Goal: Navigation & Orientation: Find specific page/section

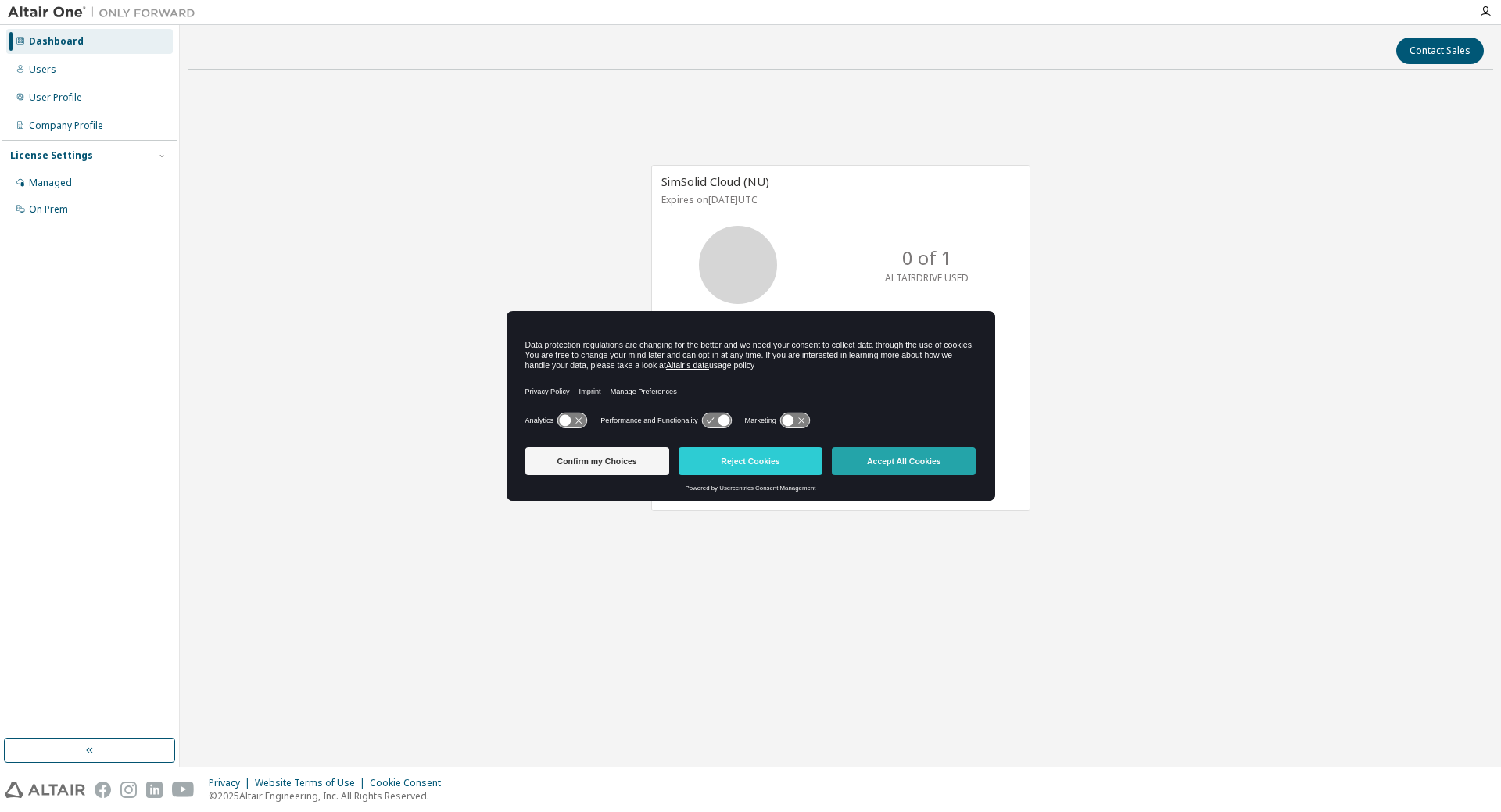
click at [889, 466] on button "Accept All Cookies" at bounding box center [903, 461] width 144 height 28
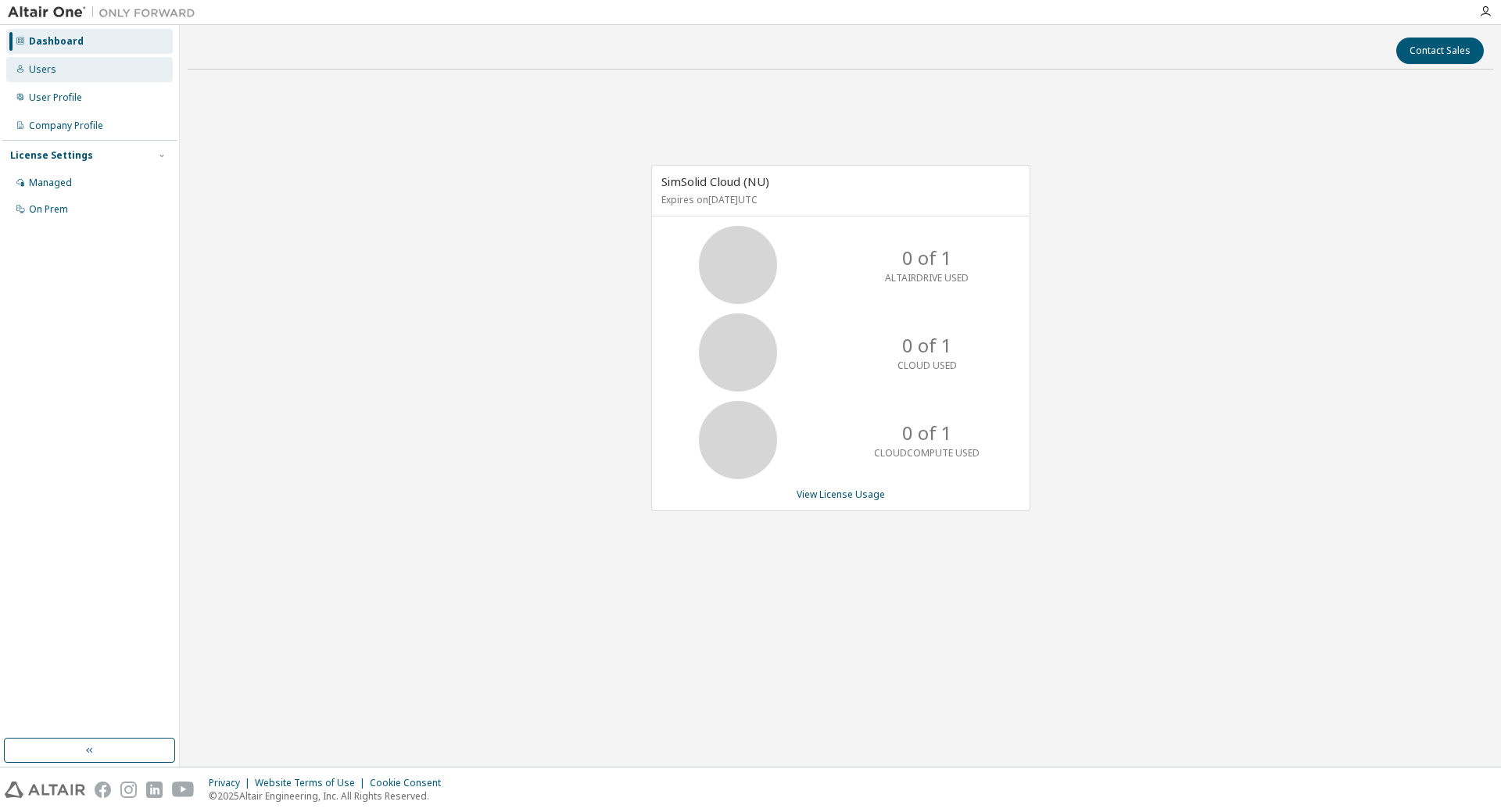
click at [52, 72] on div "Users" at bounding box center [42, 69] width 27 height 12
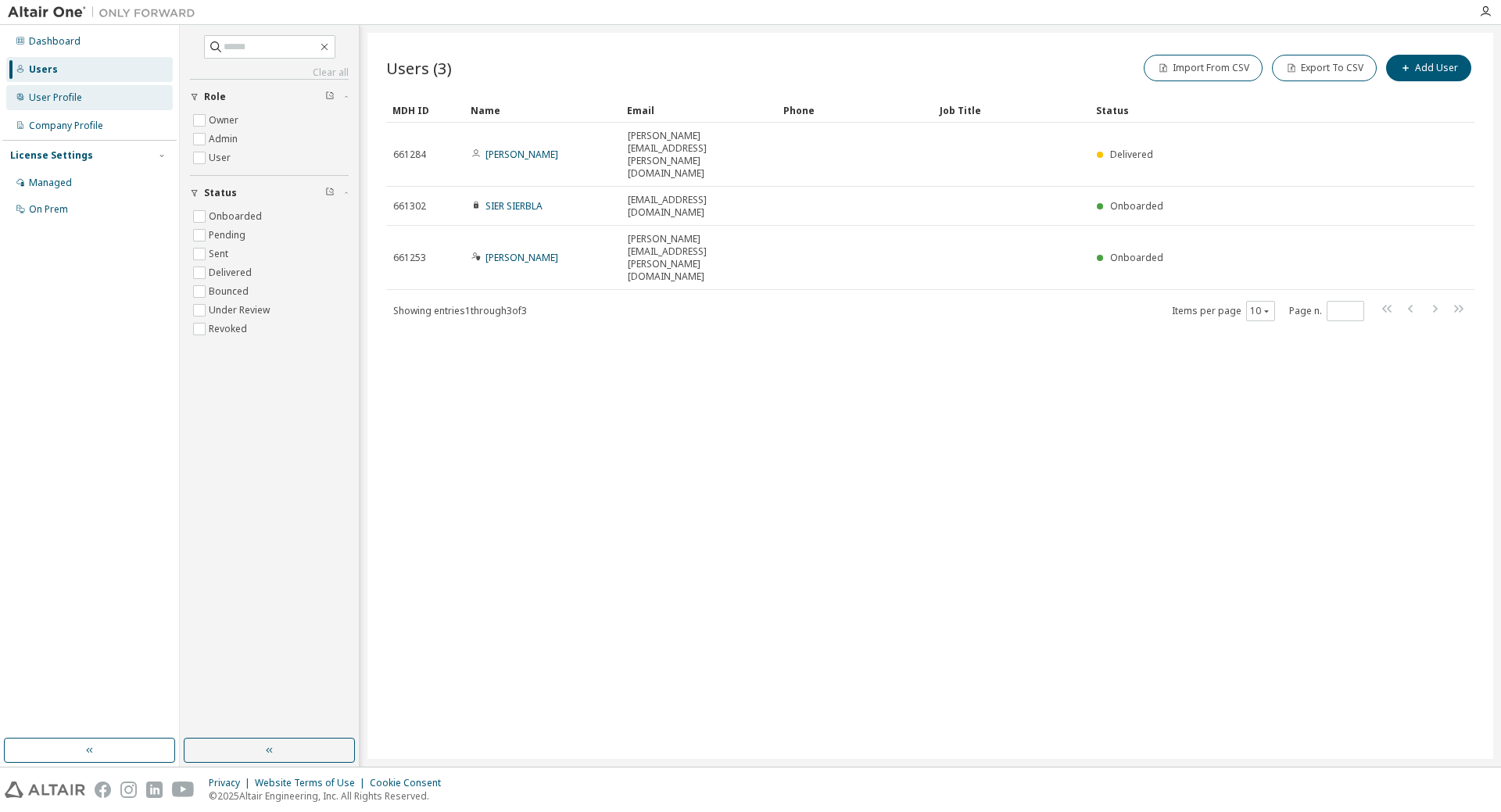
click at [57, 97] on div "User Profile" at bounding box center [55, 97] width 53 height 12
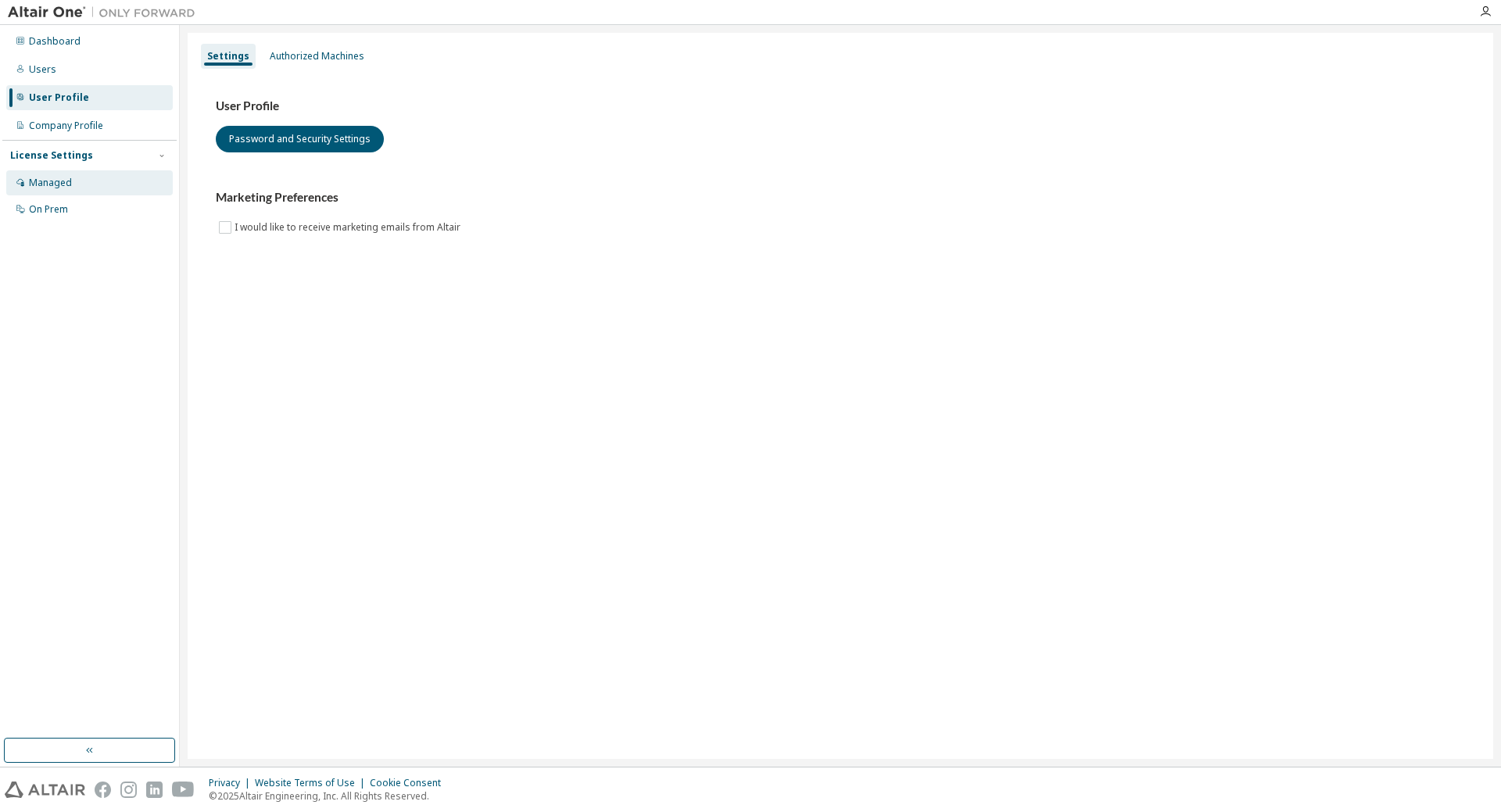
click at [72, 185] on div "Managed" at bounding box center [89, 182] width 166 height 25
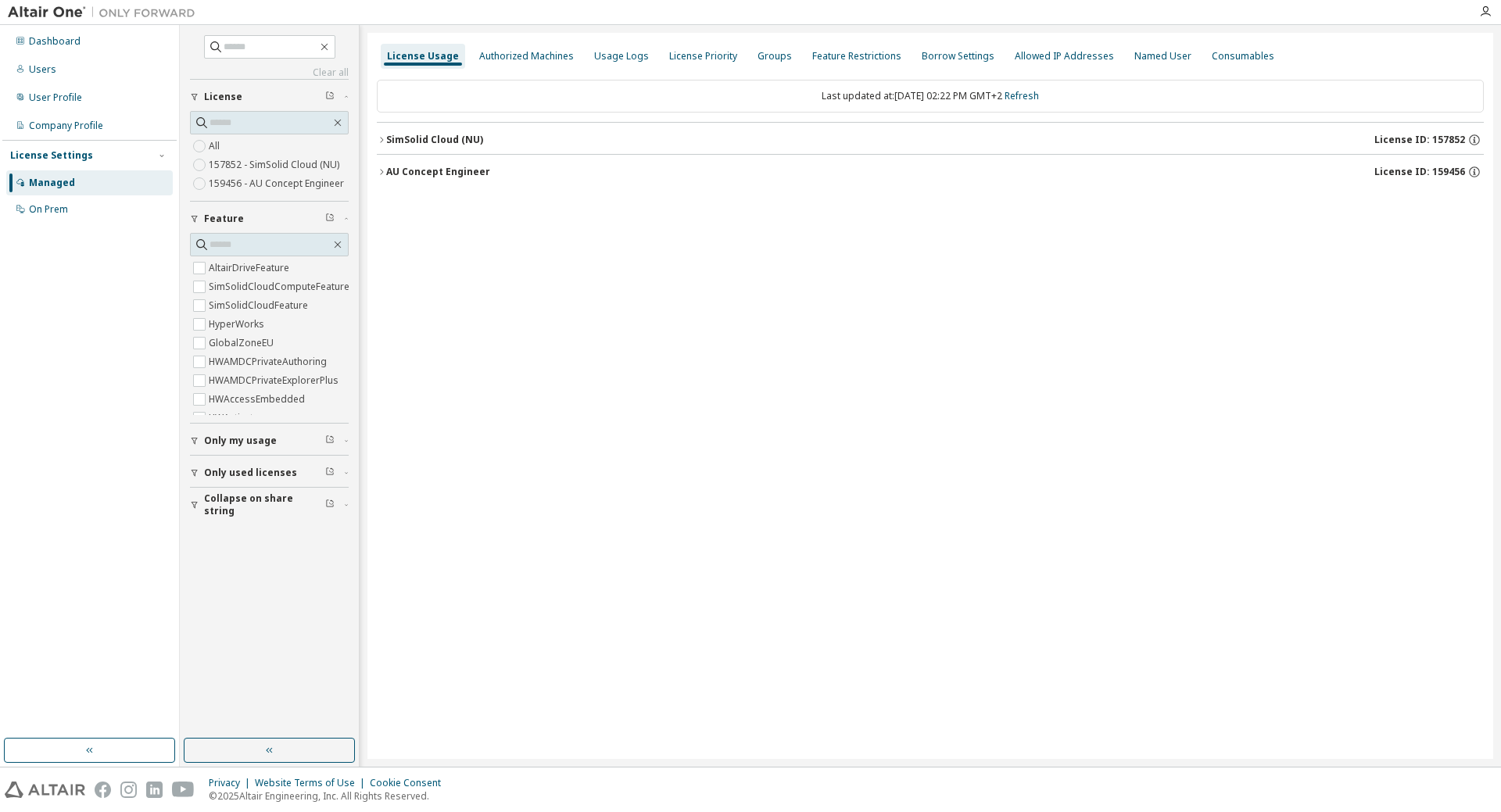
click at [384, 139] on icon "button" at bounding box center [382, 140] width 9 height 9
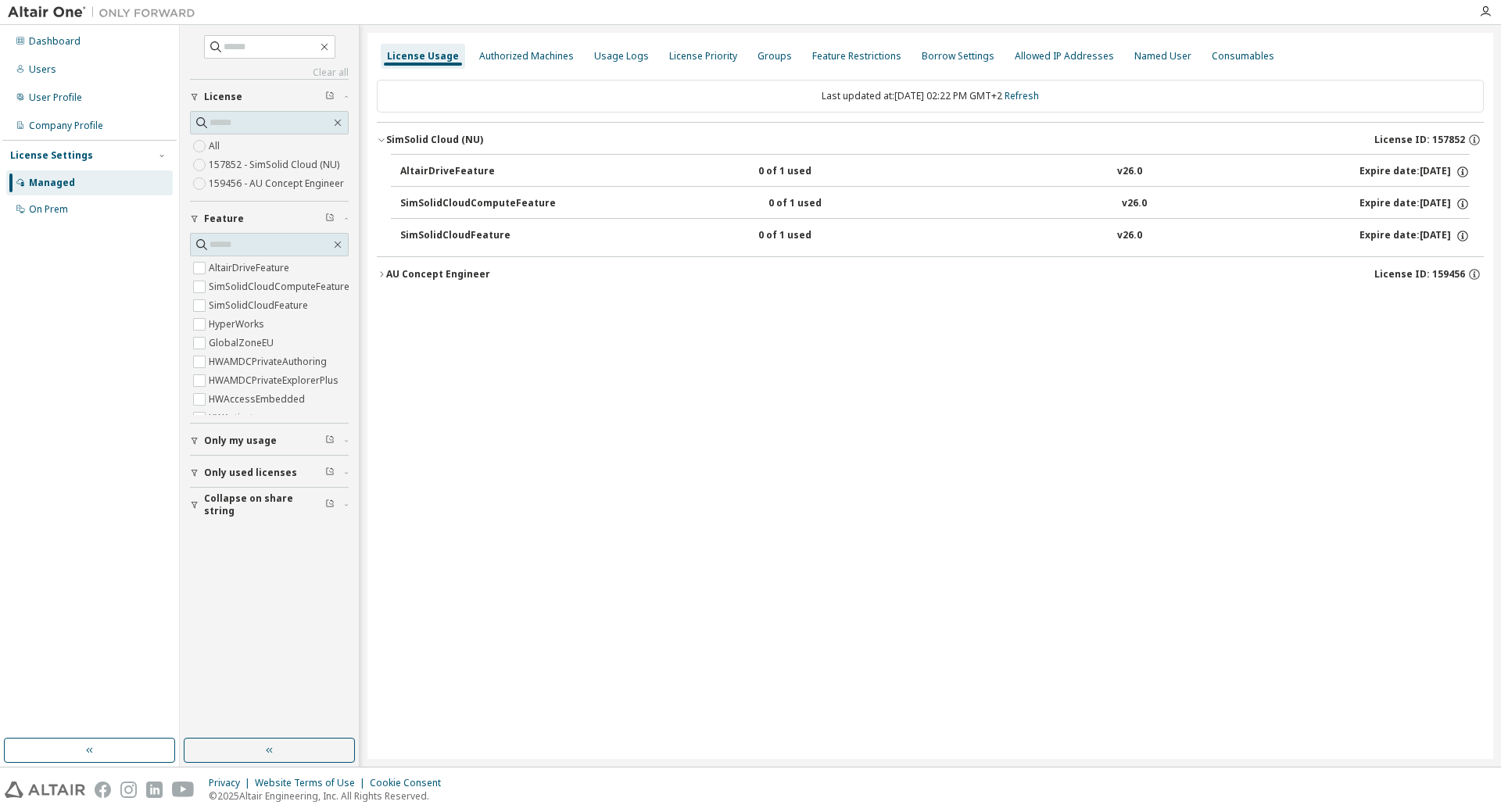
click at [385, 280] on button "AU Concept Engineer License ID: 159456" at bounding box center [930, 274] width 1107 height 34
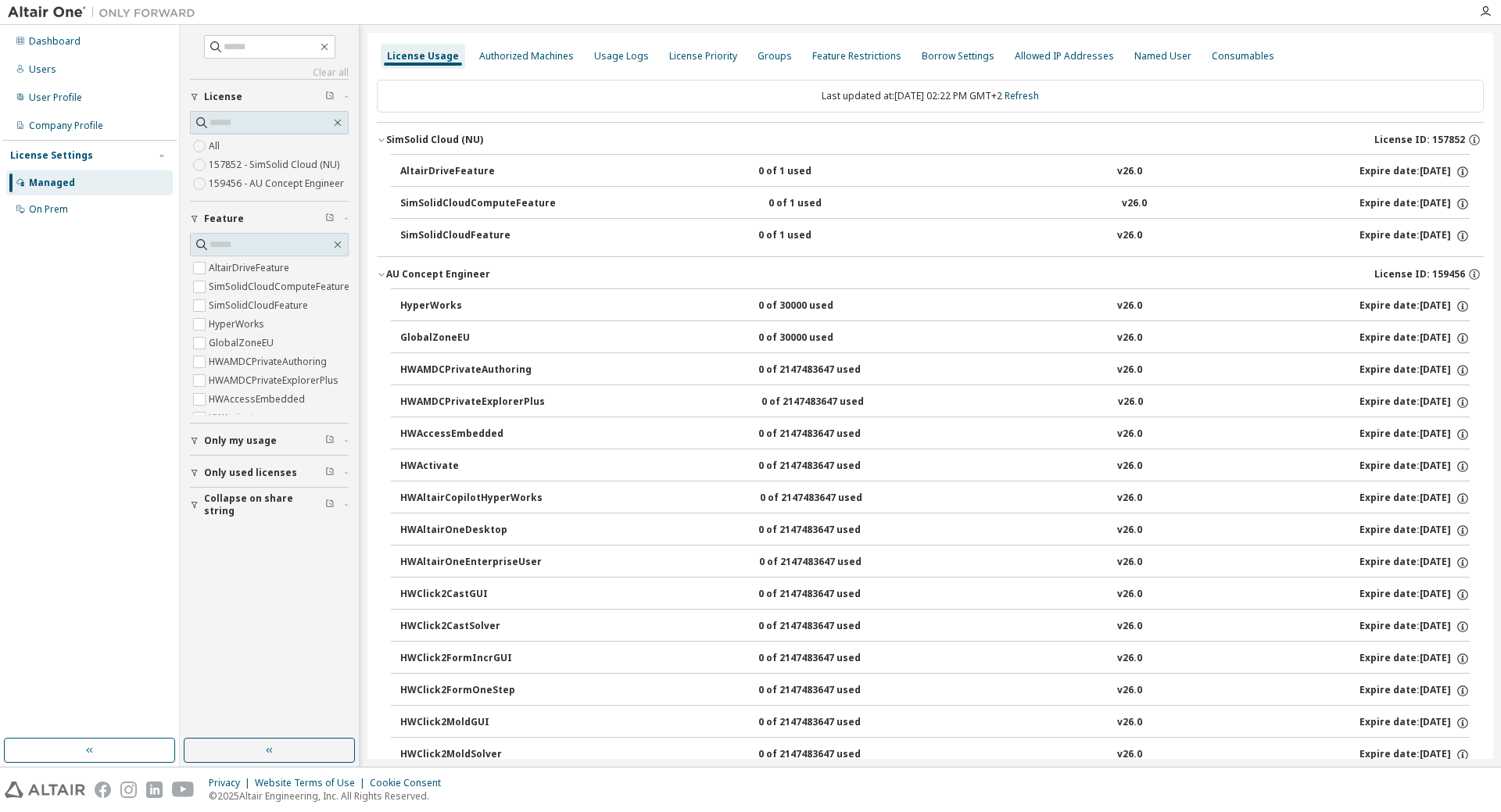
click at [384, 273] on icon "button" at bounding box center [382, 274] width 9 height 9
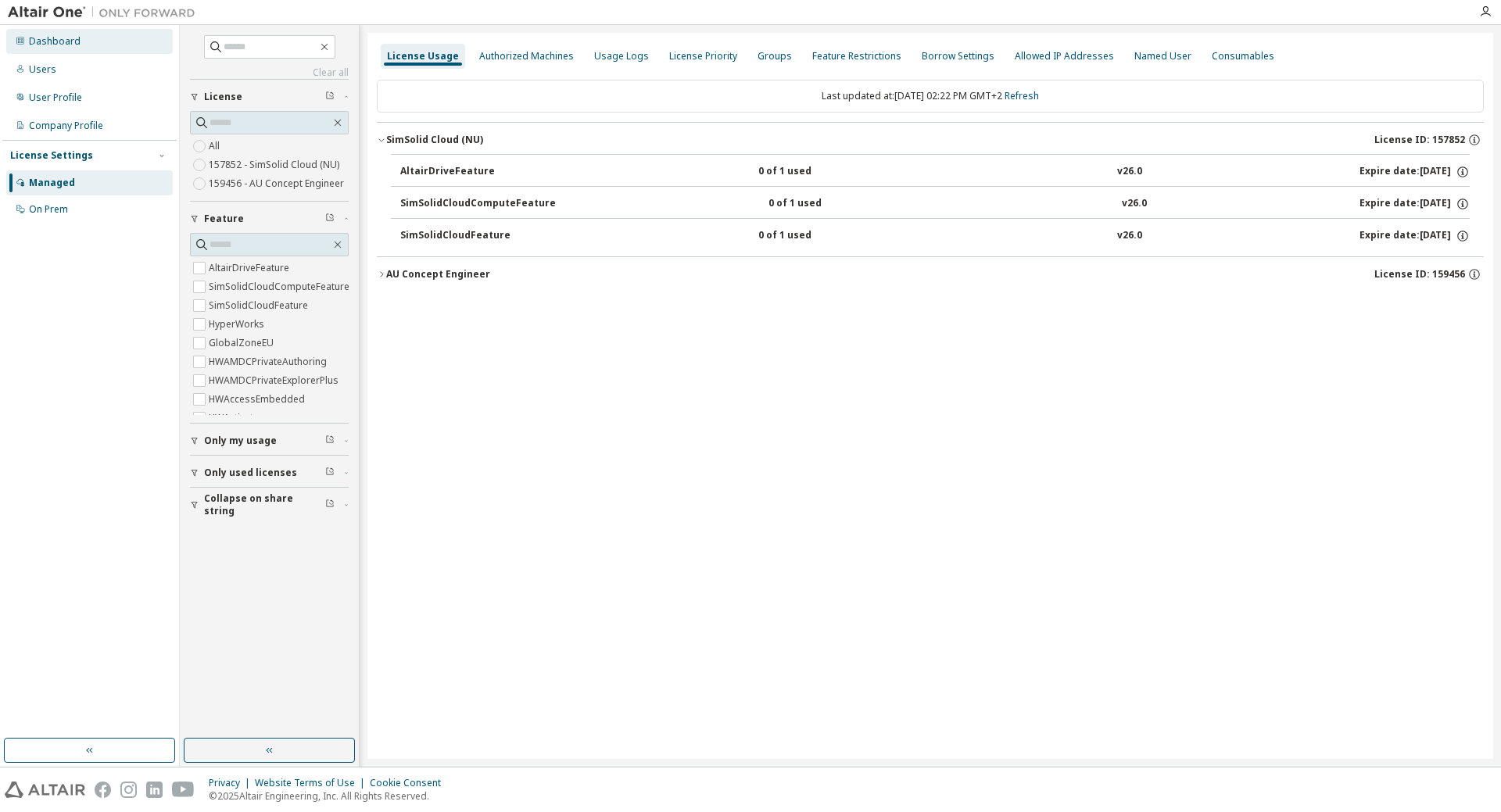
click at [57, 46] on div "Dashboard" at bounding box center [55, 41] width 52 height 12
